Goal: Information Seeking & Learning: Understand process/instructions

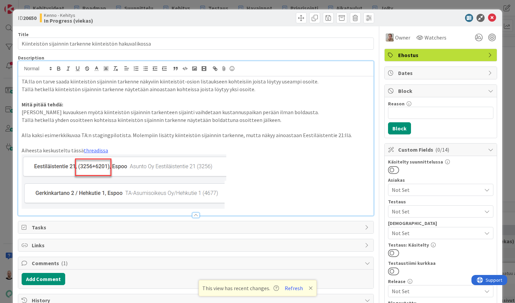
click at [334, 3] on div "ID 20650 Kenno - Kehitys In Progress (viekas) Title 56 / 128 Kiinteistön sijain…" at bounding box center [257, 151] width 515 height 303
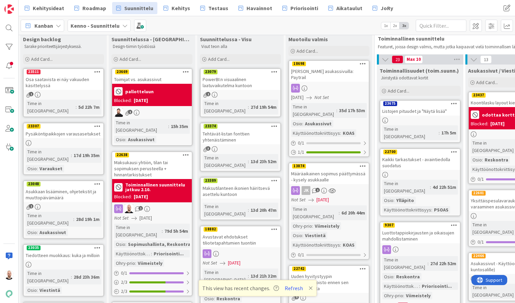
scroll to position [8, 1]
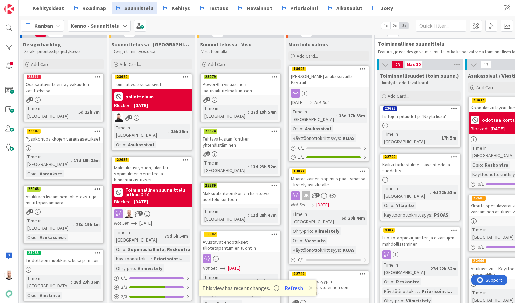
click at [145, 166] on div "Maksukausi yhtiön, tilan tai sopimuksen perusteella + hinnantarkistukset" at bounding box center [152, 173] width 80 height 21
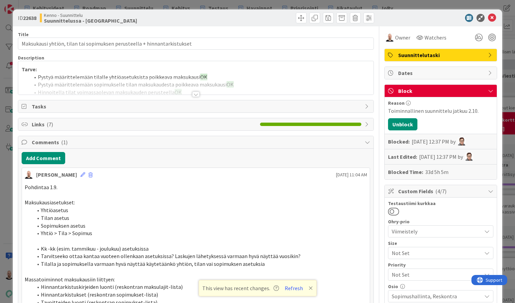
click at [195, 96] on div at bounding box center [195, 93] width 7 height 5
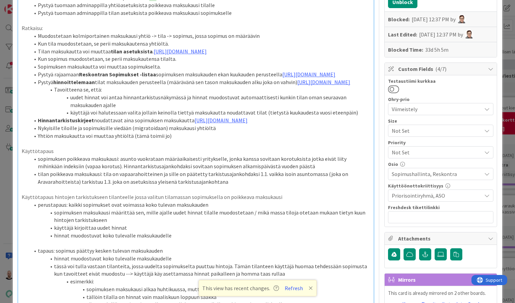
scroll to position [123, 0]
click at [102, 55] on li "Tilan maksukautta voi muuttaa tilan asetuksista . [URL][DOMAIN_NAME]" at bounding box center [200, 51] width 340 height 8
click at [164, 70] on li "Sopimuksen maksukautta voi muuttaa sopimukselta." at bounding box center [200, 66] width 340 height 8
click at [208, 70] on link "[URL][DOMAIN_NAME]" at bounding box center [186, 66] width 53 height 7
click at [209, 102] on link "[URL][DOMAIN_NAME]" at bounding box center [186, 105] width 46 height 9
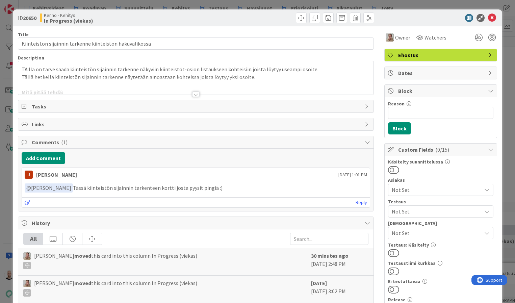
click at [198, 93] on div at bounding box center [195, 93] width 7 height 5
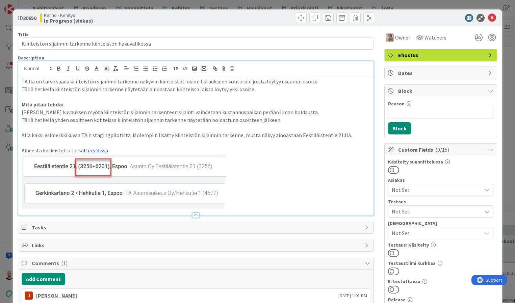
click at [95, 149] on link "threadissa" at bounding box center [96, 150] width 24 height 7
click at [99, 163] on link "https://pandiaoy.slack.com/archives/C04HY5JB78F/p1743757030705679" at bounding box center [76, 161] width 46 height 9
click at [251, 3] on div "ID 20650 Kenno - Kehitys In Progress (viekas) Title 56 / 128 Kiinteistön sijain…" at bounding box center [257, 151] width 515 height 303
